Goal: Task Accomplishment & Management: Manage account settings

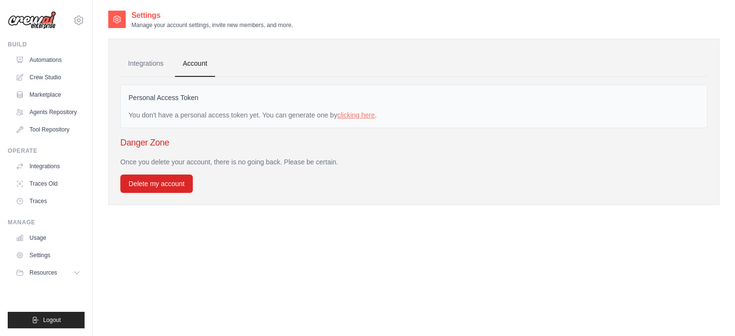
click at [118, 19] on icon at bounding box center [117, 19] width 2 height 2
click at [82, 23] on icon at bounding box center [78, 20] width 9 height 8
click at [46, 257] on link "Settings" at bounding box center [49, 254] width 73 height 15
click at [52, 254] on link "Settings" at bounding box center [49, 254] width 73 height 15
click at [147, 60] on link "Integrations" at bounding box center [145, 64] width 51 height 26
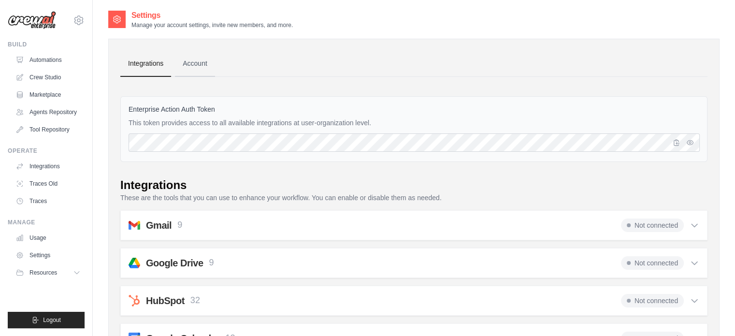
click at [201, 53] on link "Account" at bounding box center [195, 64] width 40 height 26
